Goal: Information Seeking & Learning: Understand process/instructions

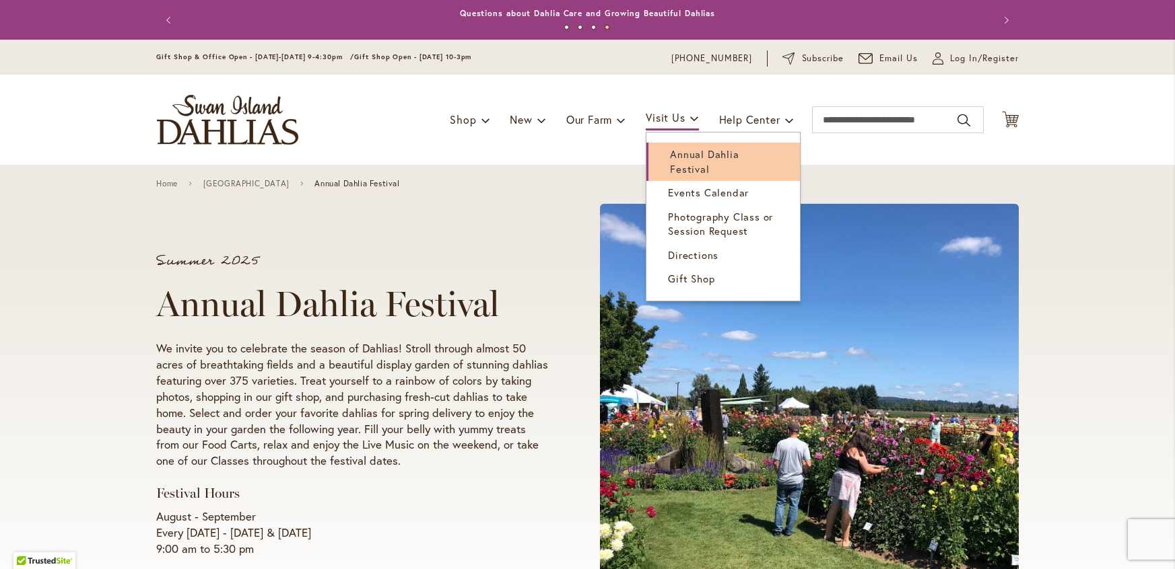
click at [679, 154] on span "Annual Dahlia Festival" at bounding box center [704, 161] width 69 height 28
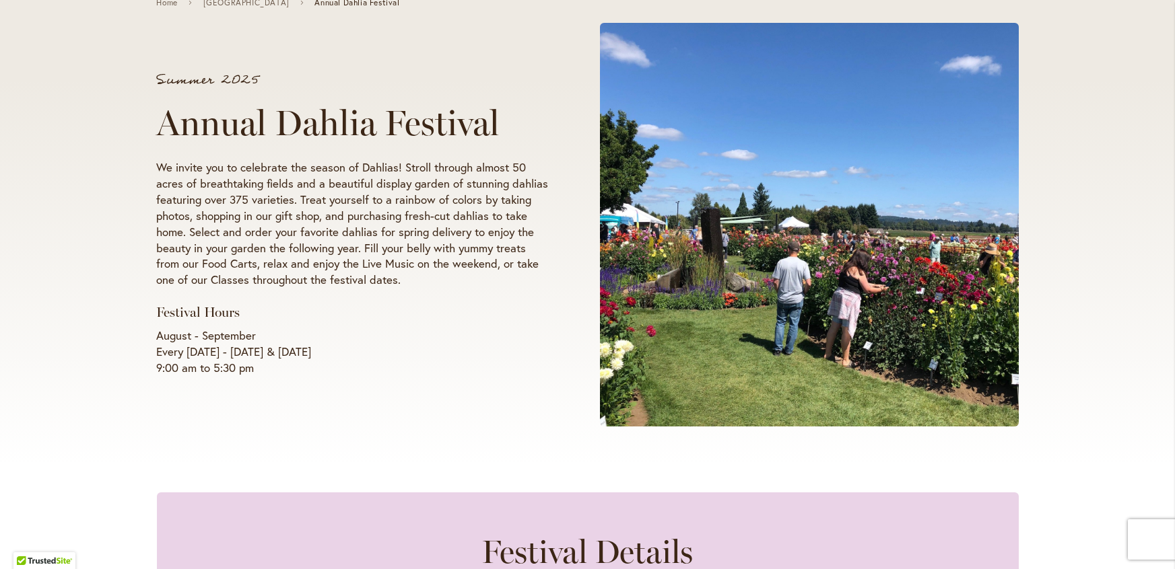
scroll to position [279, 0]
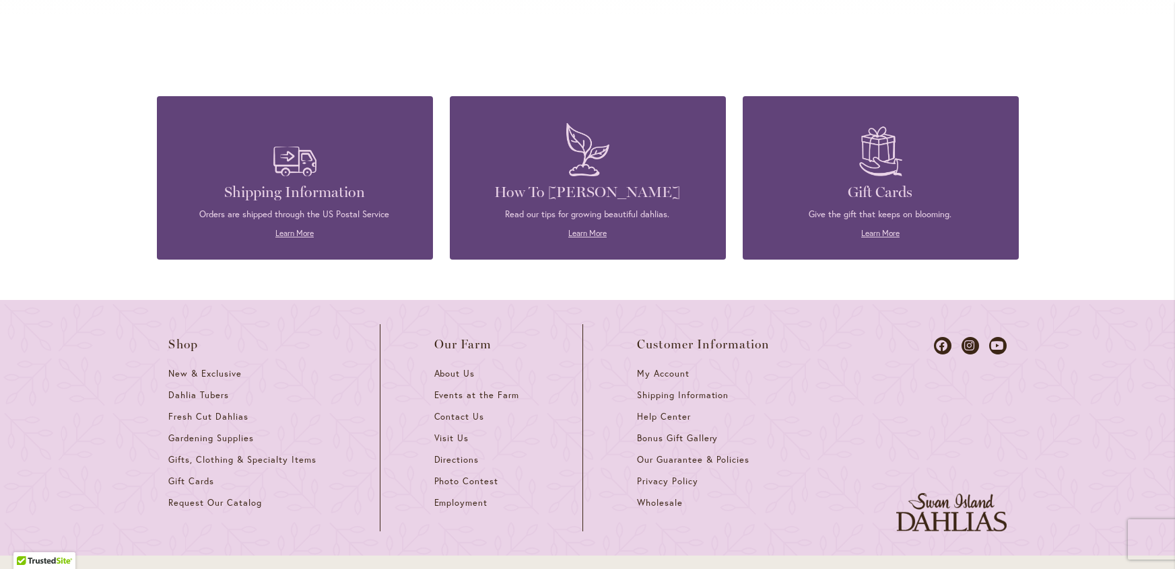
scroll to position [3547, 0]
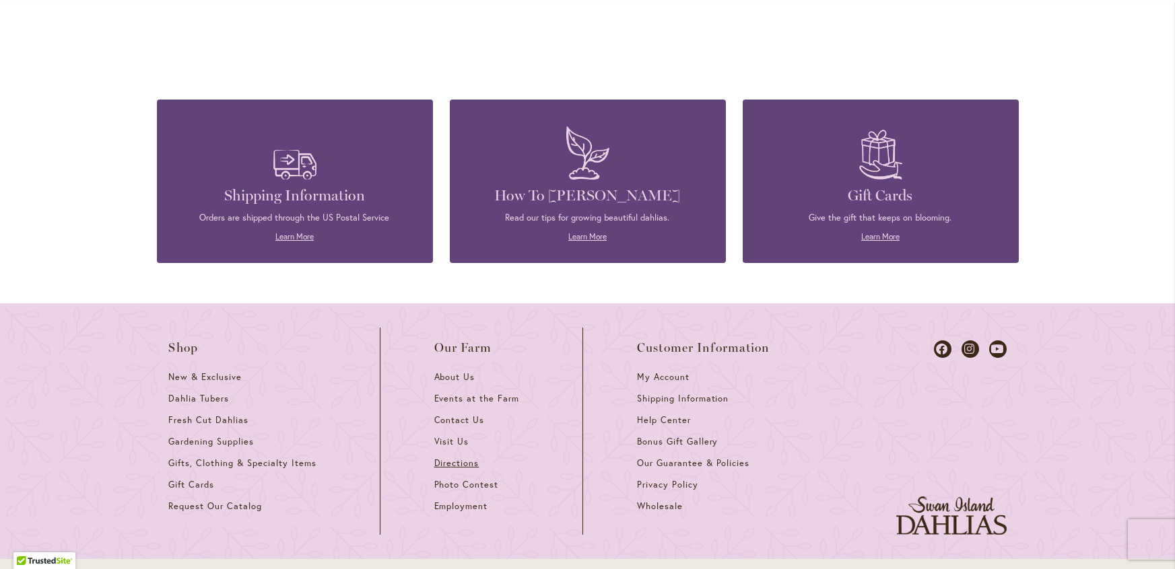
click at [462, 458] on span "Directions" at bounding box center [456, 463] width 45 height 11
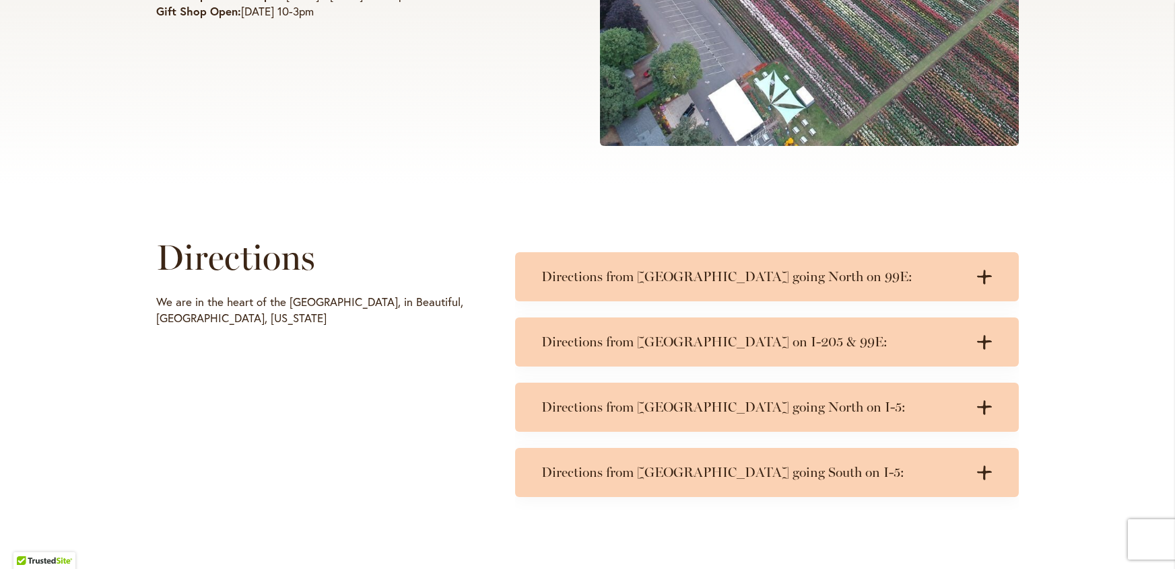
scroll to position [502, 0]
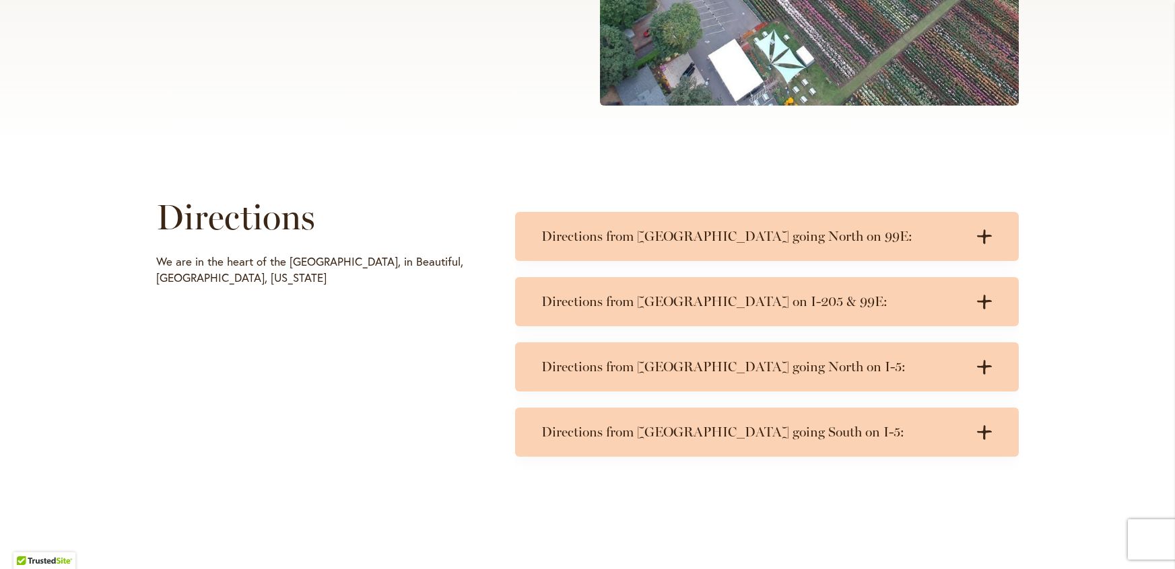
click at [800, 520] on div "Directions from Salem going North on 99E: .cls-1 { fill: #3c2616; stroke-width:…" at bounding box center [766, 376] width 503 height 328
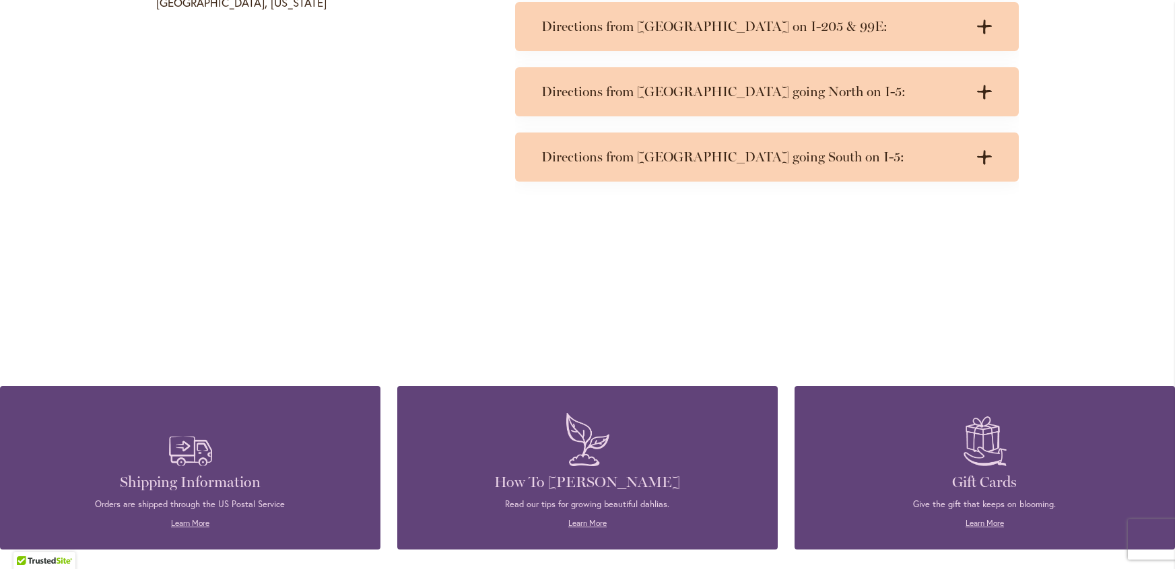
scroll to position [525, 0]
